Goal: Register for event/course

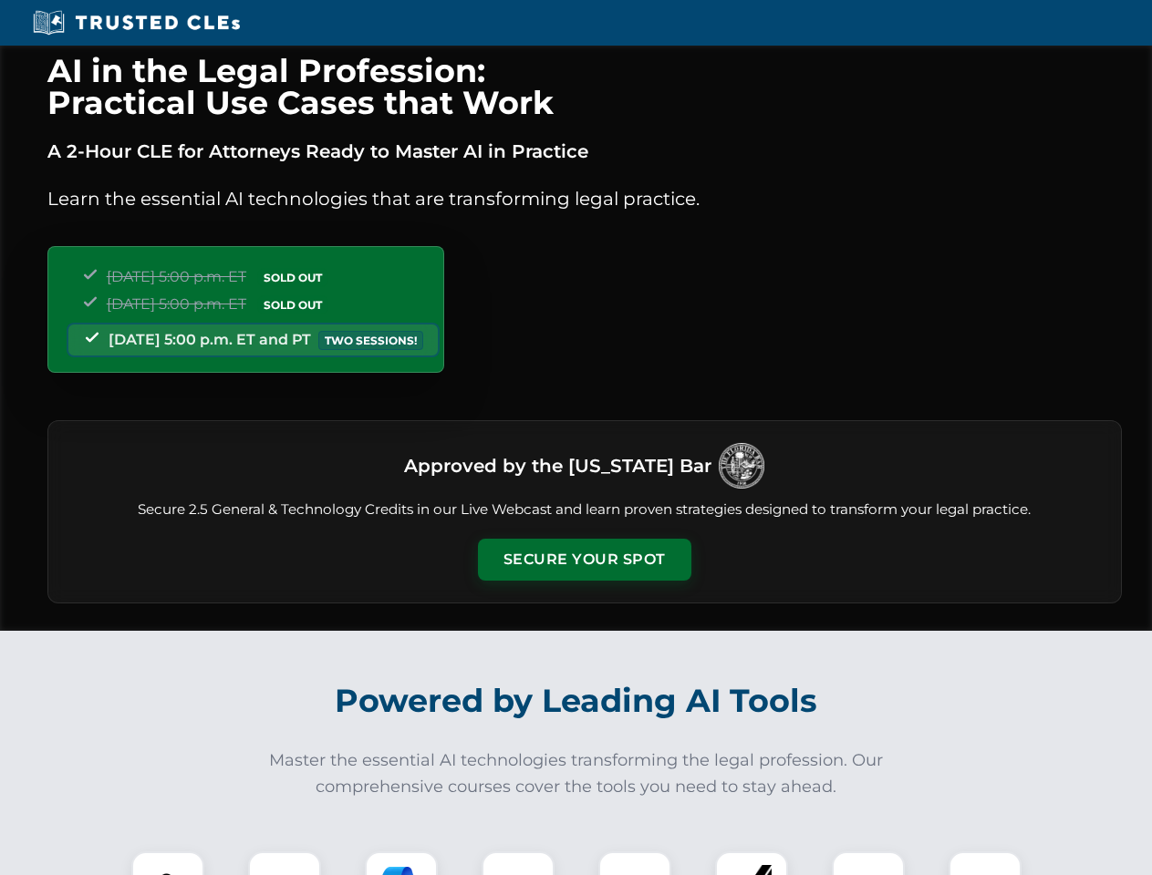
click at [584, 560] on button "Secure Your Spot" at bounding box center [584, 560] width 213 height 42
click at [168, 864] on img at bounding box center [167, 888] width 53 height 53
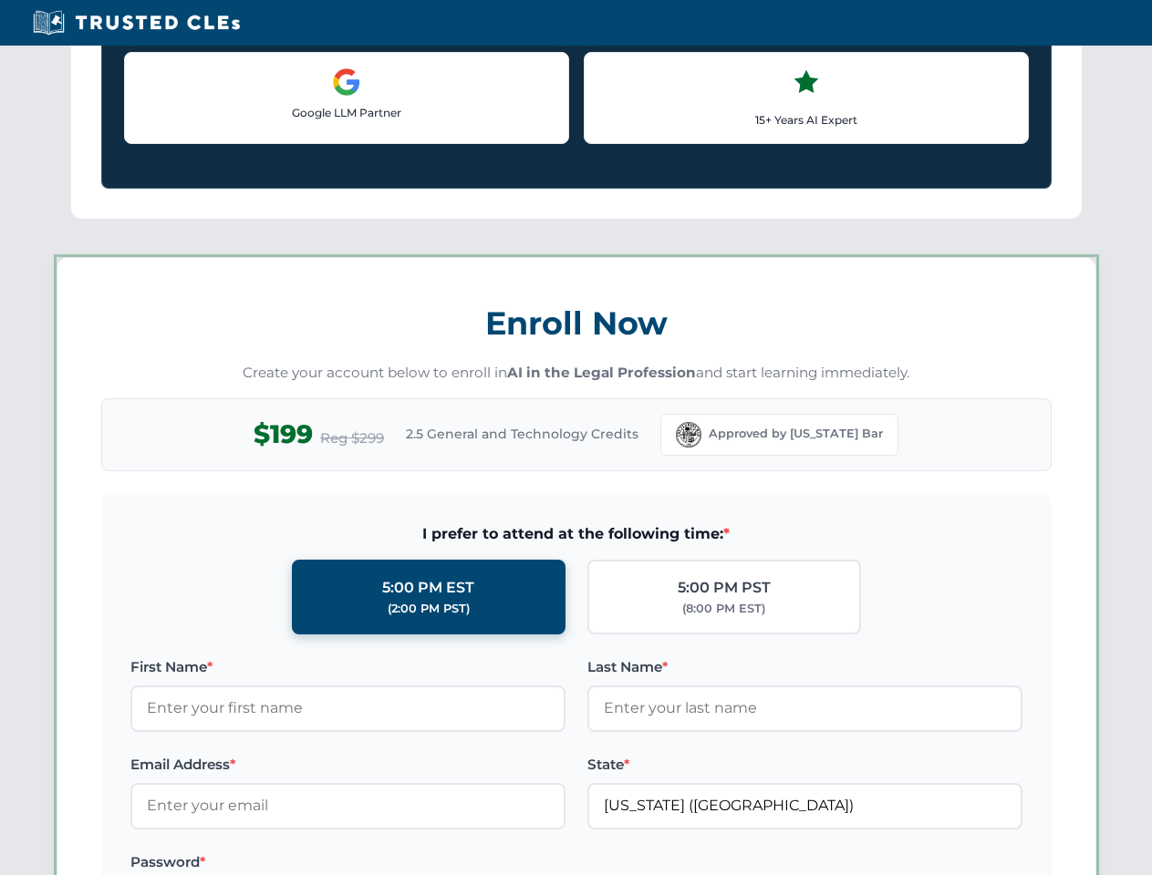
click at [401, 864] on label "Password *" at bounding box center [347, 863] width 435 height 22
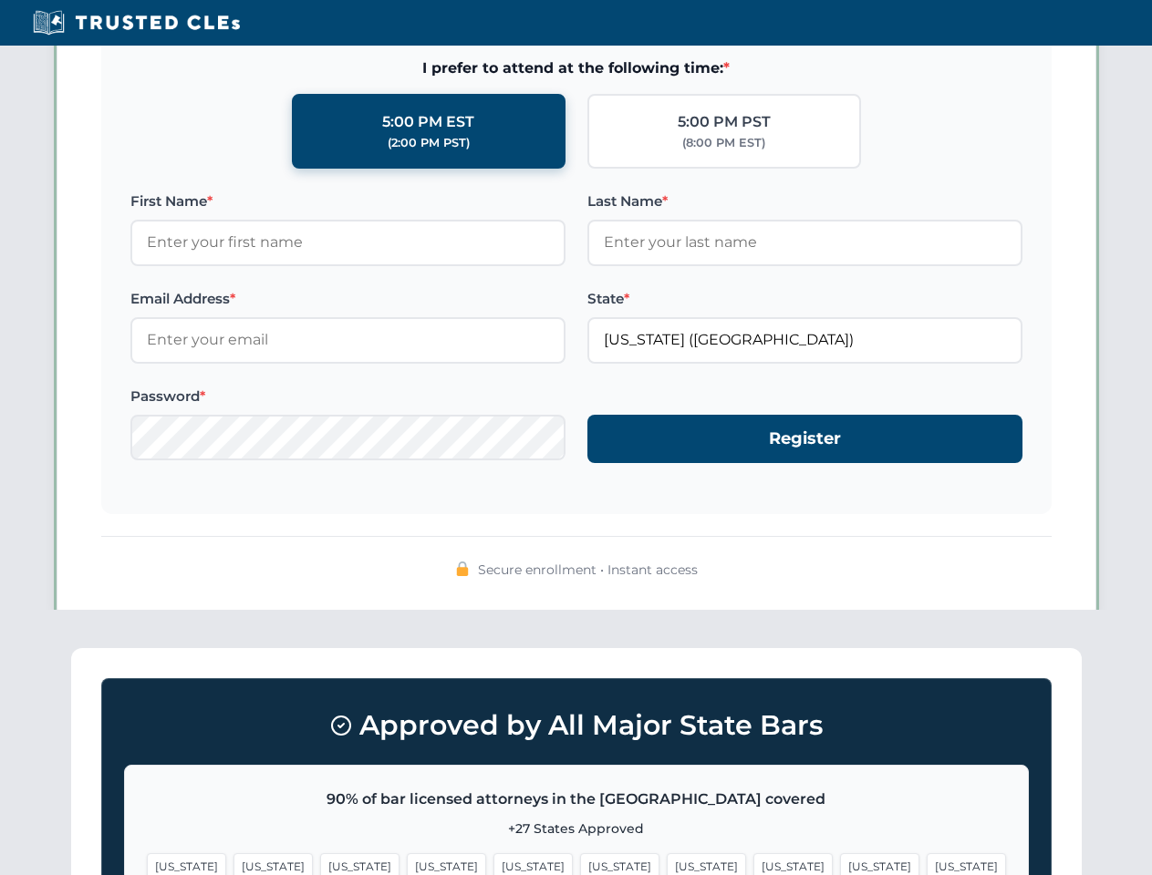
click at [840, 864] on span "[US_STATE]" at bounding box center [879, 866] width 79 height 26
